Goal: Task Accomplishment & Management: Manage account settings

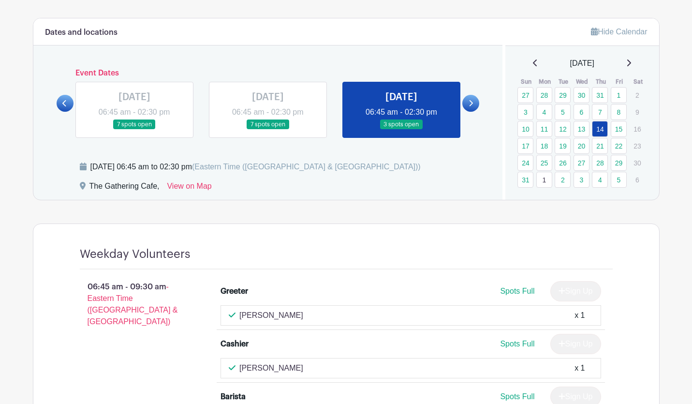
scroll to position [534, 0]
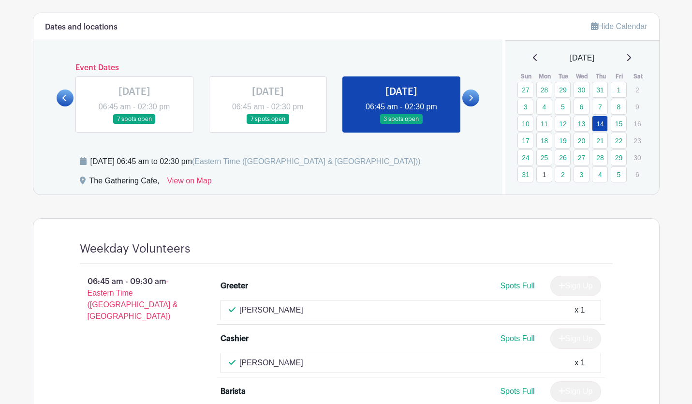
click at [268, 124] on link at bounding box center [268, 124] width 0 height 0
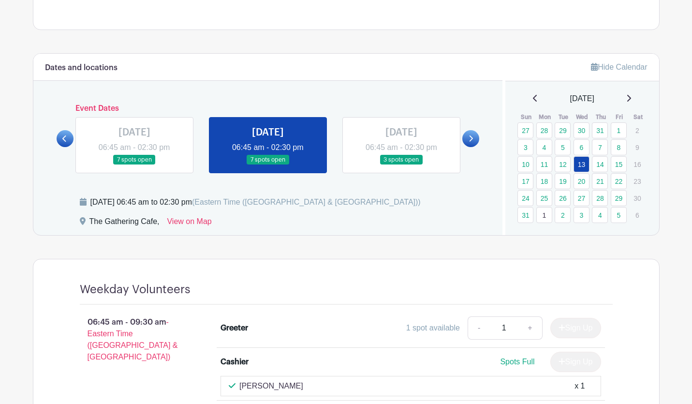
scroll to position [498, 0]
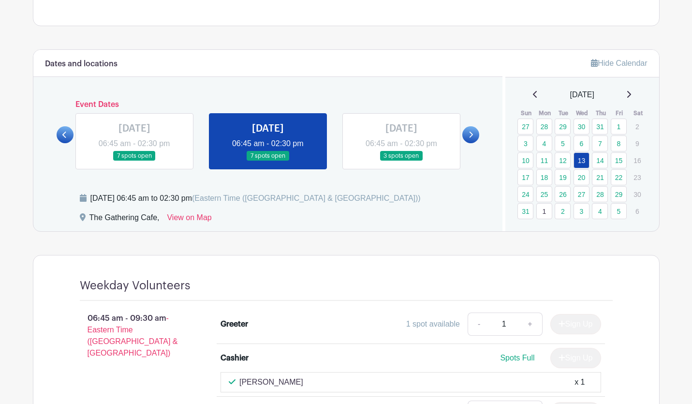
click at [631, 92] on icon at bounding box center [628, 94] width 5 height 8
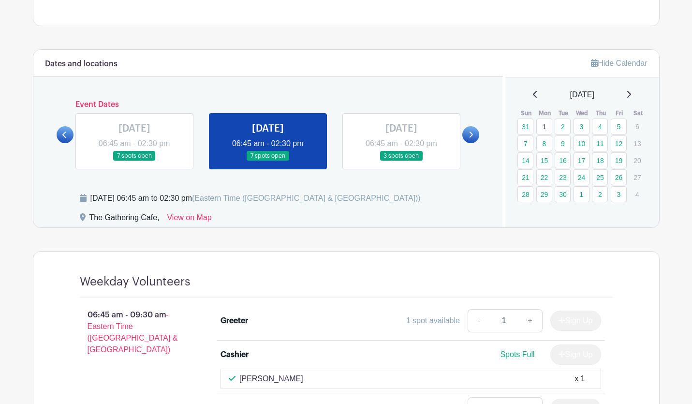
click at [631, 94] on icon at bounding box center [628, 94] width 5 height 8
click at [566, 161] on link "14" at bounding box center [563, 160] width 16 height 16
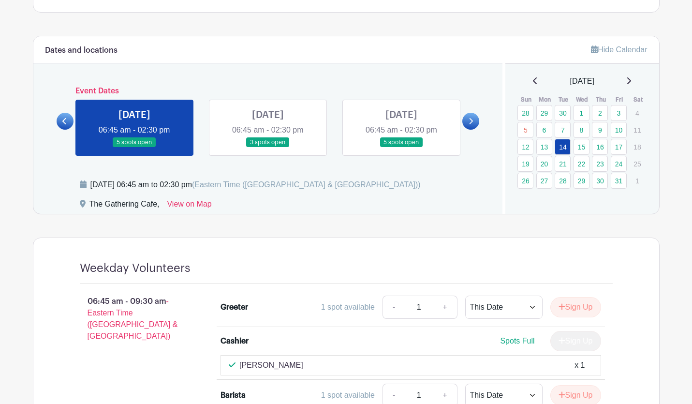
scroll to position [507, 0]
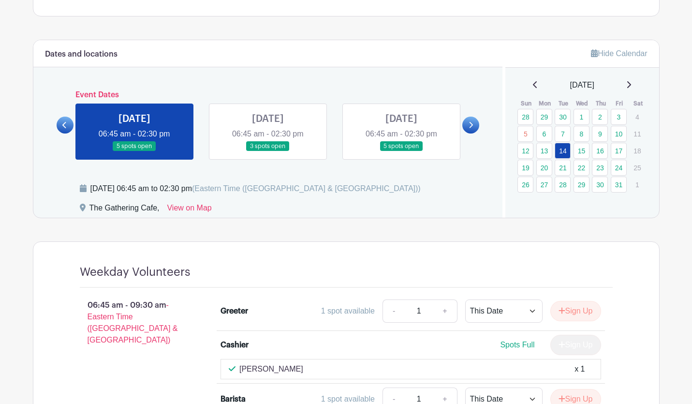
click at [268, 151] on link at bounding box center [268, 151] width 0 height 0
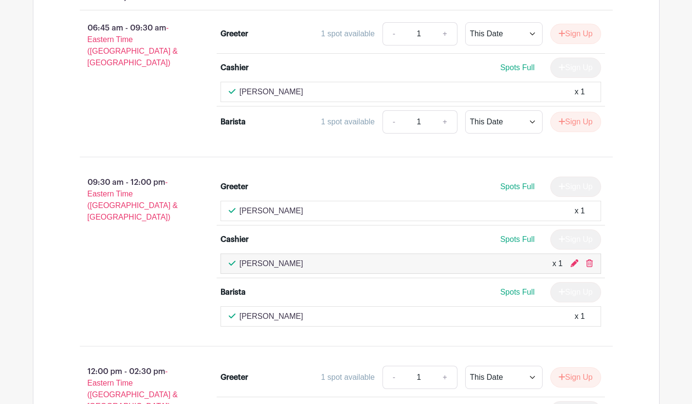
scroll to position [793, 0]
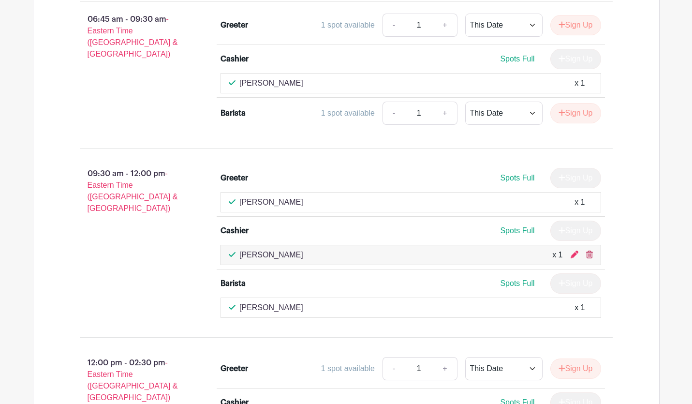
click at [589, 254] on icon at bounding box center [589, 255] width 7 height 8
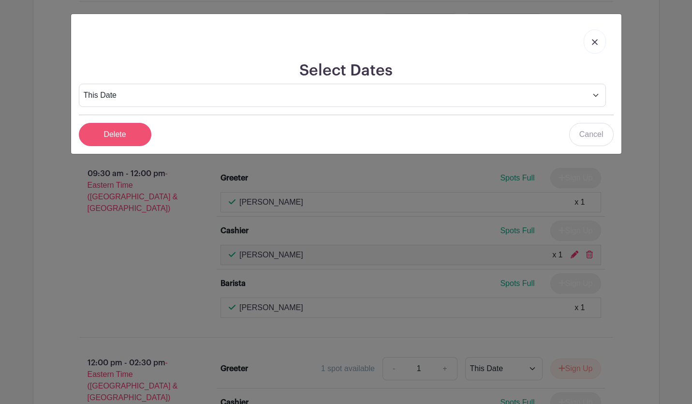
click at [117, 134] on input "Delete" at bounding box center [115, 134] width 73 height 23
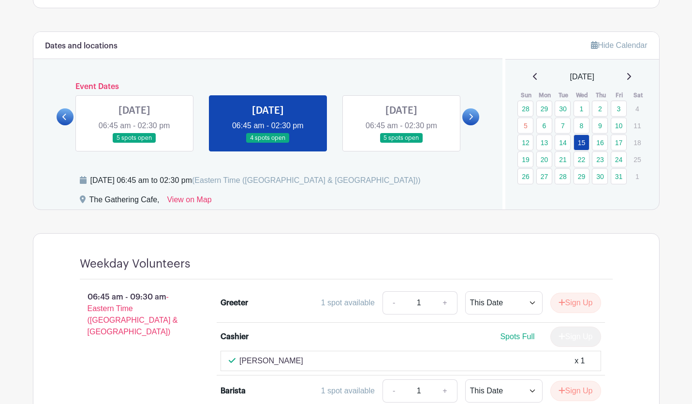
scroll to position [513, 0]
